Goal: Task Accomplishment & Management: Manage account settings

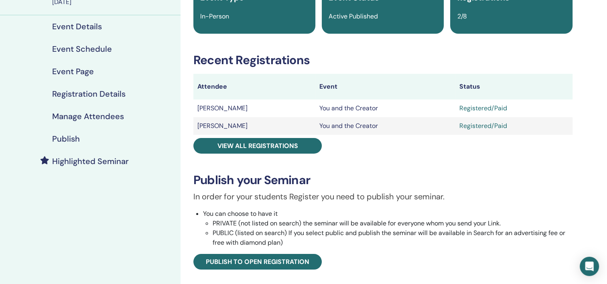
scroll to position [40, 0]
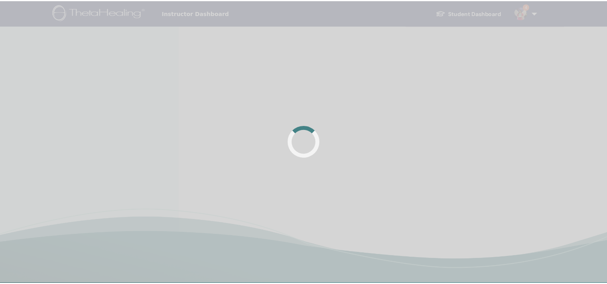
scroll to position [40, 0]
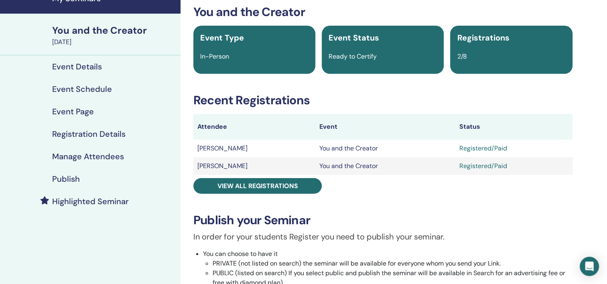
click at [65, 31] on div "You and the Creator" at bounding box center [114, 31] width 124 height 14
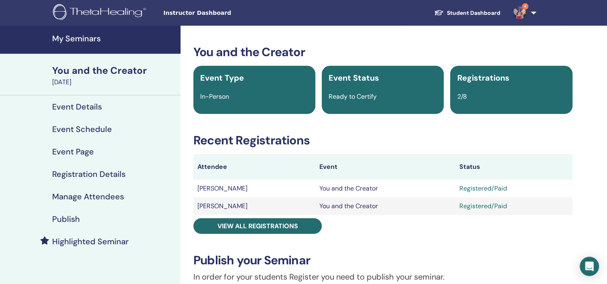
click at [89, 40] on h4 "My Seminars" at bounding box center [114, 39] width 124 height 10
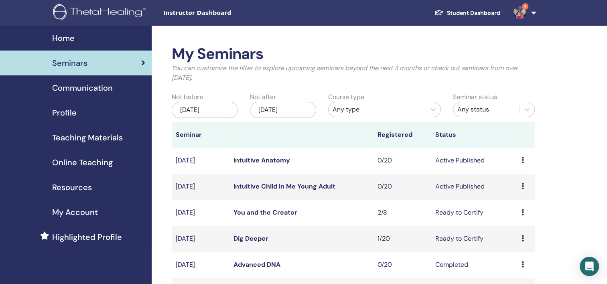
click at [522, 208] on div "Preview Edit Attendees Cancel" at bounding box center [526, 213] width 9 height 10
click at [523, 237] on link "Attendees" at bounding box center [515, 238] width 30 height 8
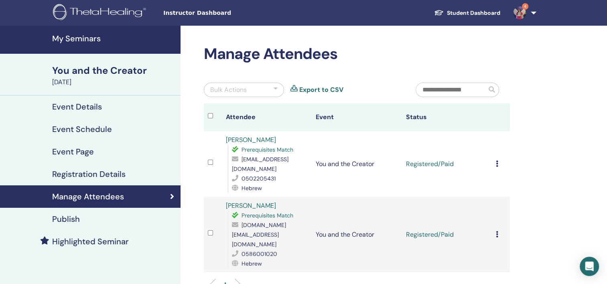
click at [497, 160] on icon at bounding box center [497, 163] width 2 height 6
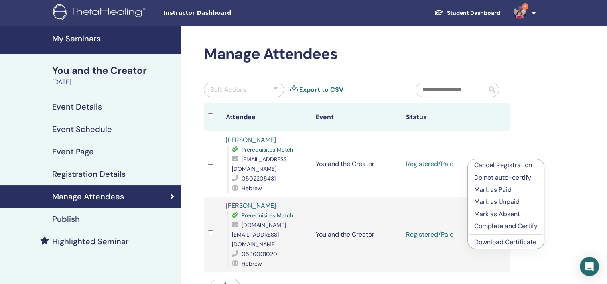
click at [515, 228] on p "Complete and Certify" at bounding box center [505, 226] width 63 height 10
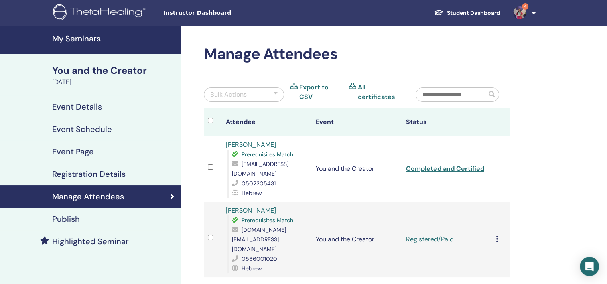
click at [496, 236] on icon at bounding box center [497, 239] width 2 height 6
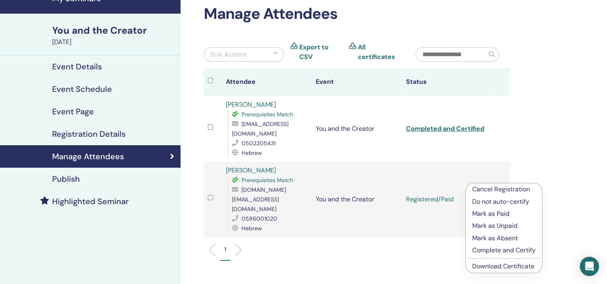
click at [507, 250] on p "Complete and Certify" at bounding box center [503, 251] width 63 height 10
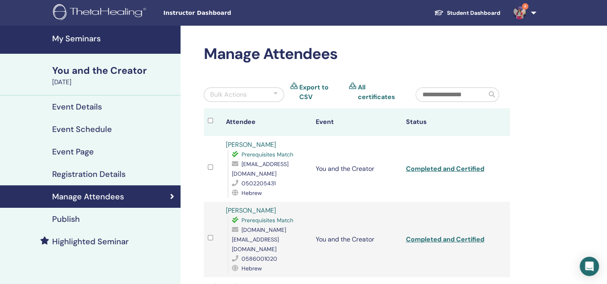
click at [66, 36] on h4 "My Seminars" at bounding box center [114, 39] width 124 height 10
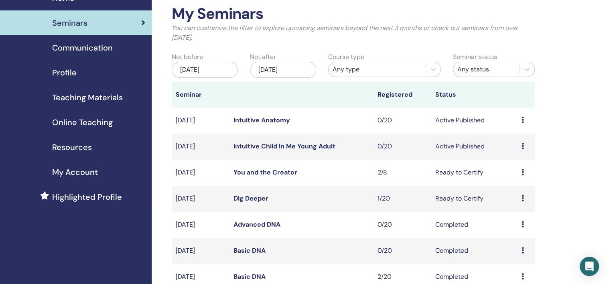
scroll to position [80, 0]
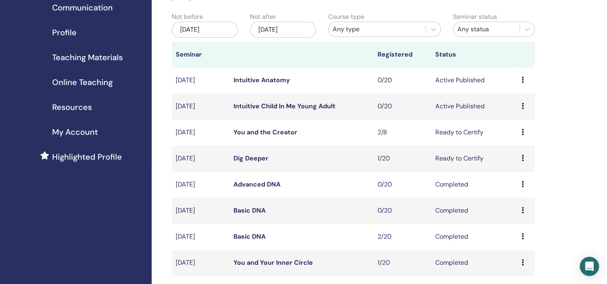
click at [522, 186] on icon at bounding box center [523, 184] width 2 height 6
click at [570, 183] on div "My Seminars You can customize the filter to explore upcoming seminars beyond th…" at bounding box center [379, 219] width 455 height 549
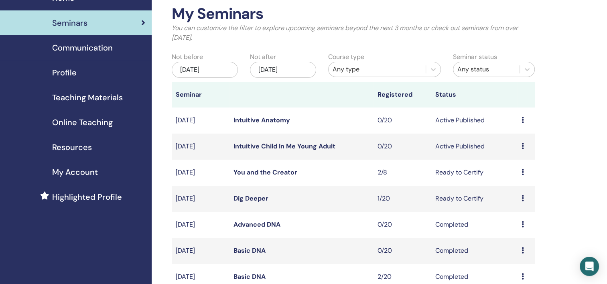
scroll to position [0, 0]
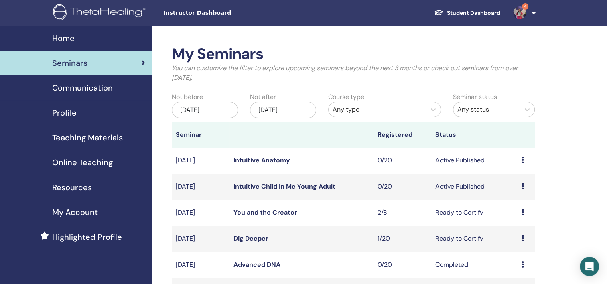
click at [68, 38] on span "Home" at bounding box center [63, 38] width 22 height 12
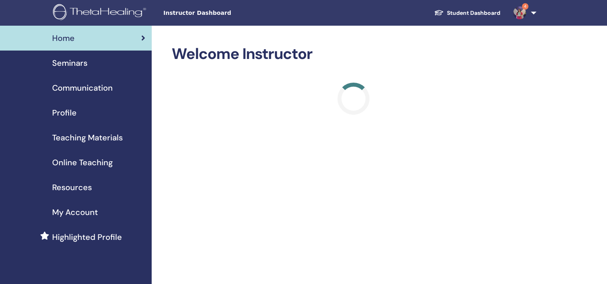
click at [73, 116] on span "Profile" at bounding box center [64, 113] width 24 height 12
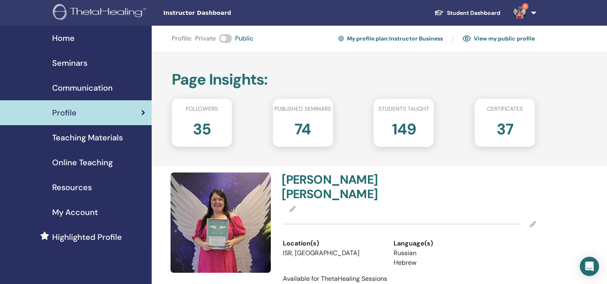
click at [80, 209] on span "My Account" at bounding box center [75, 212] width 46 height 12
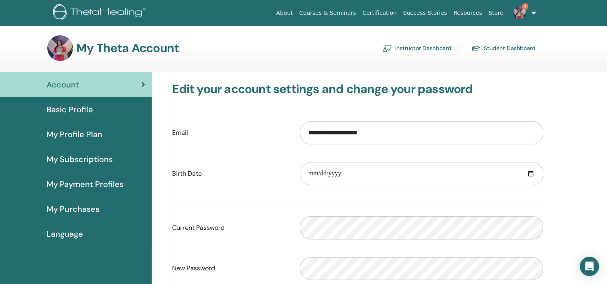
click at [75, 135] on span "My Profile Plan" at bounding box center [75, 134] width 56 height 12
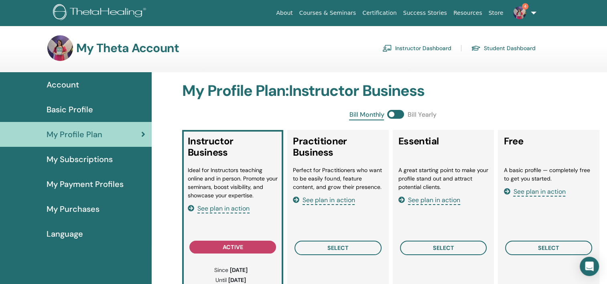
click at [75, 161] on span "My Subscriptions" at bounding box center [80, 159] width 66 height 12
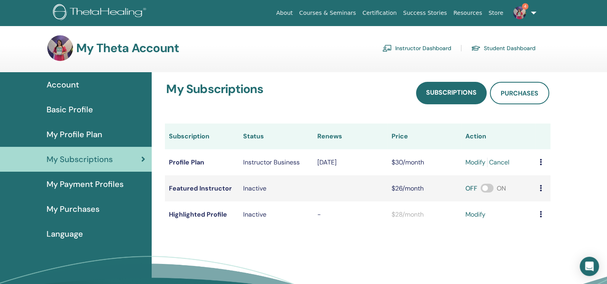
click at [503, 164] on link "Cancel" at bounding box center [499, 163] width 20 height 10
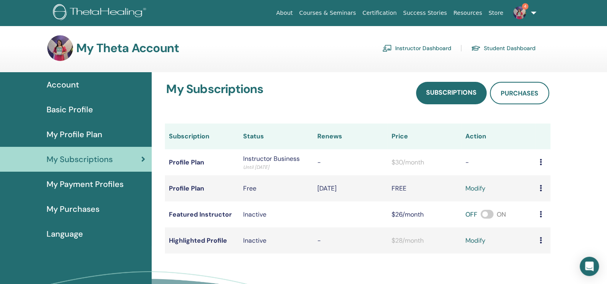
scroll to position [40, 0]
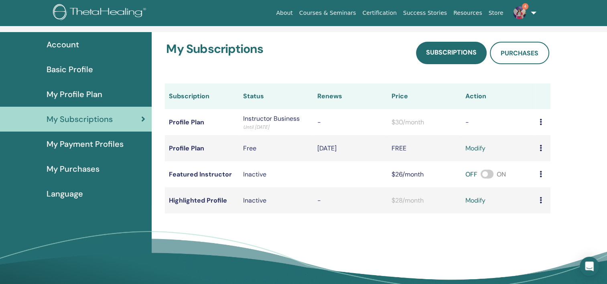
click at [94, 94] on span "My Profile Plan" at bounding box center [75, 94] width 56 height 12
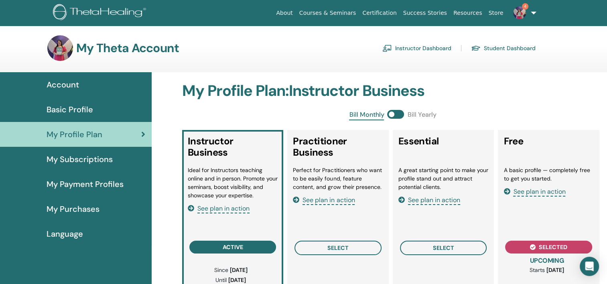
click at [524, 13] on img at bounding box center [519, 12] width 13 height 13
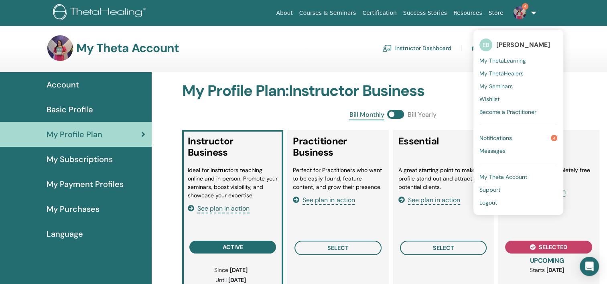
click at [525, 136] on link "Notifications 4" at bounding box center [518, 138] width 78 height 13
